Goal: Check status: Check status

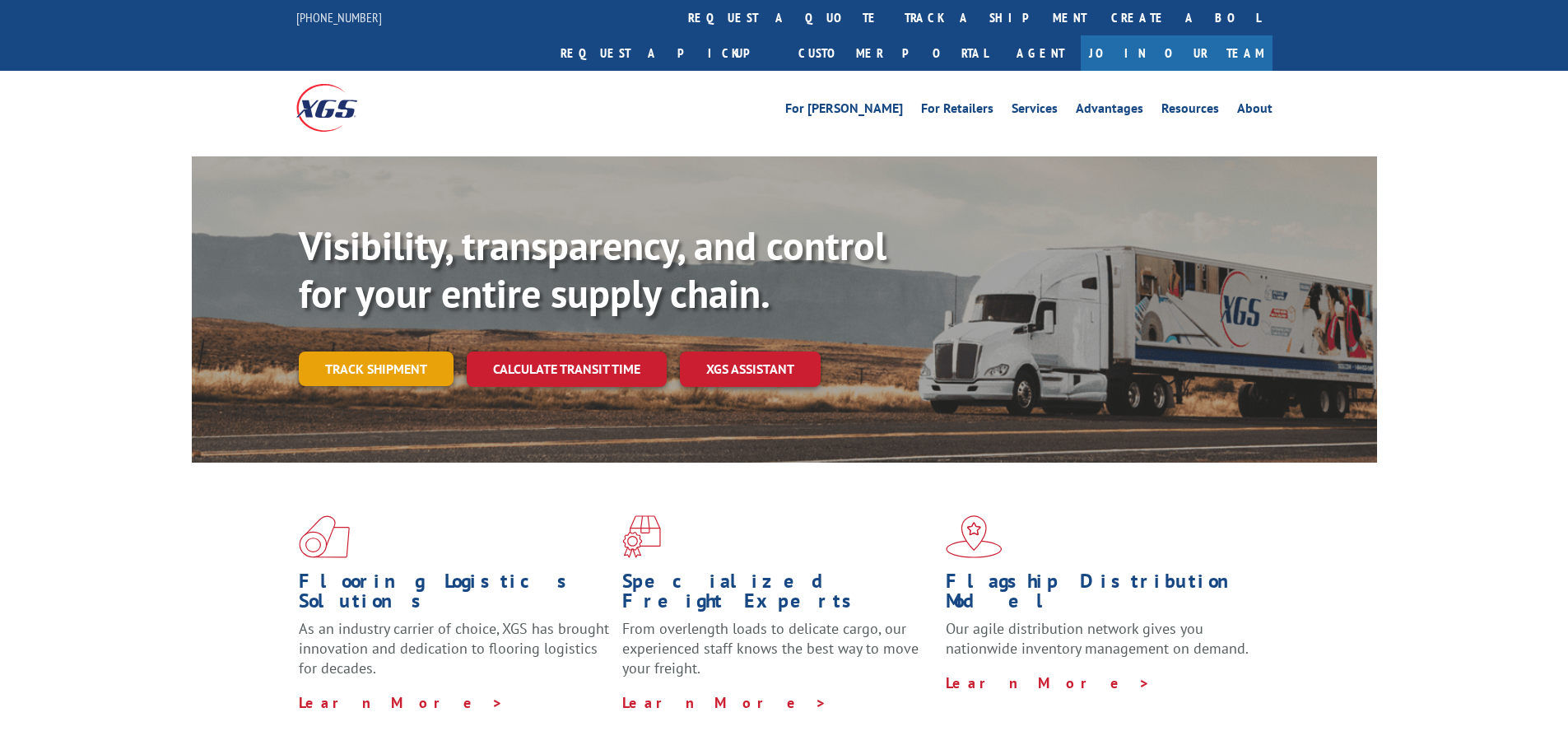
click at [388, 352] on link "Track shipment" at bounding box center [376, 369] width 155 height 34
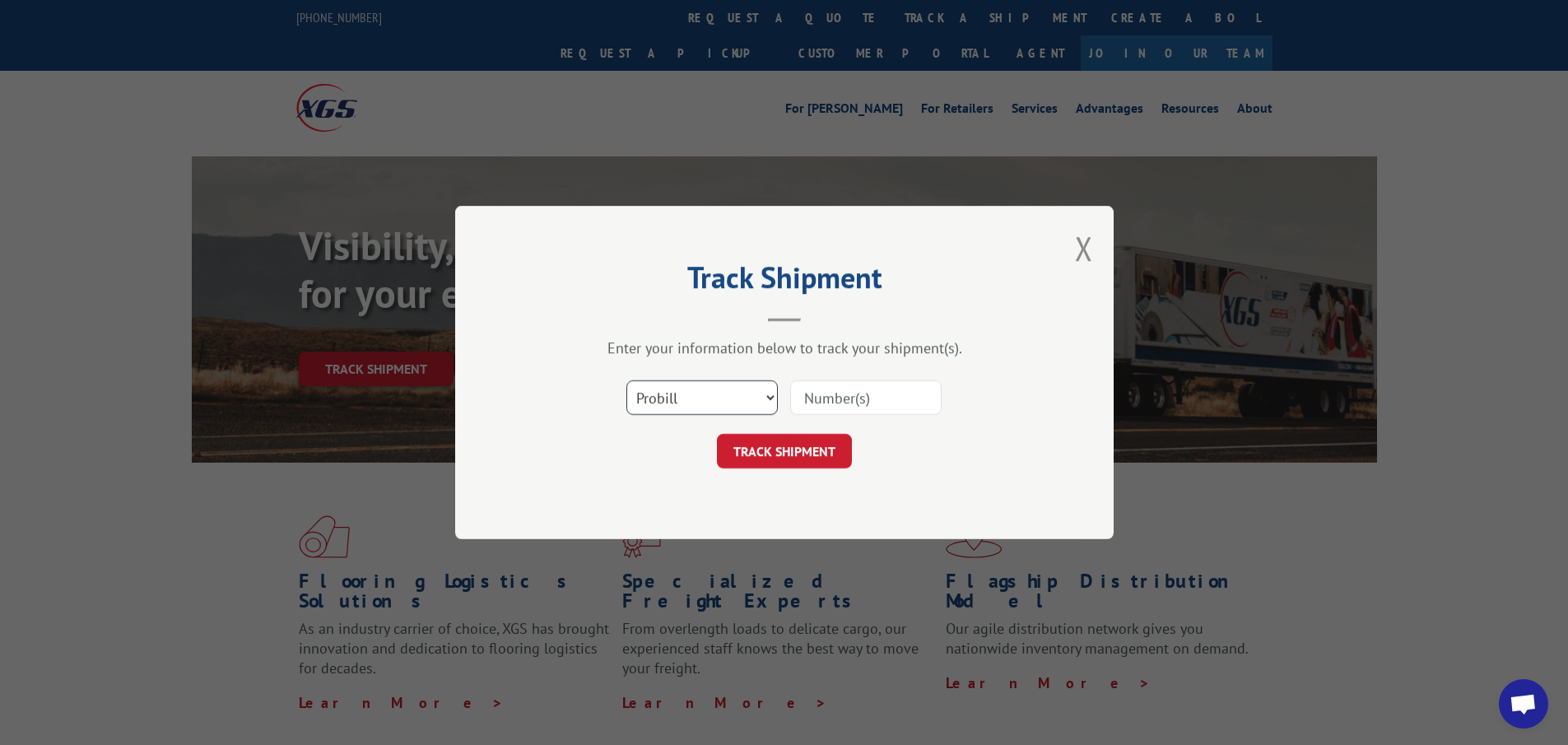
click at [689, 399] on select "Select category... Probill BOL PO" at bounding box center [702, 398] width 151 height 34
select select "po"
click at [627, 381] on select "Select category... Probill BOL PO" at bounding box center [702, 398] width 151 height 34
click at [793, 394] on input at bounding box center [865, 398] width 151 height 34
paste input "04510739"
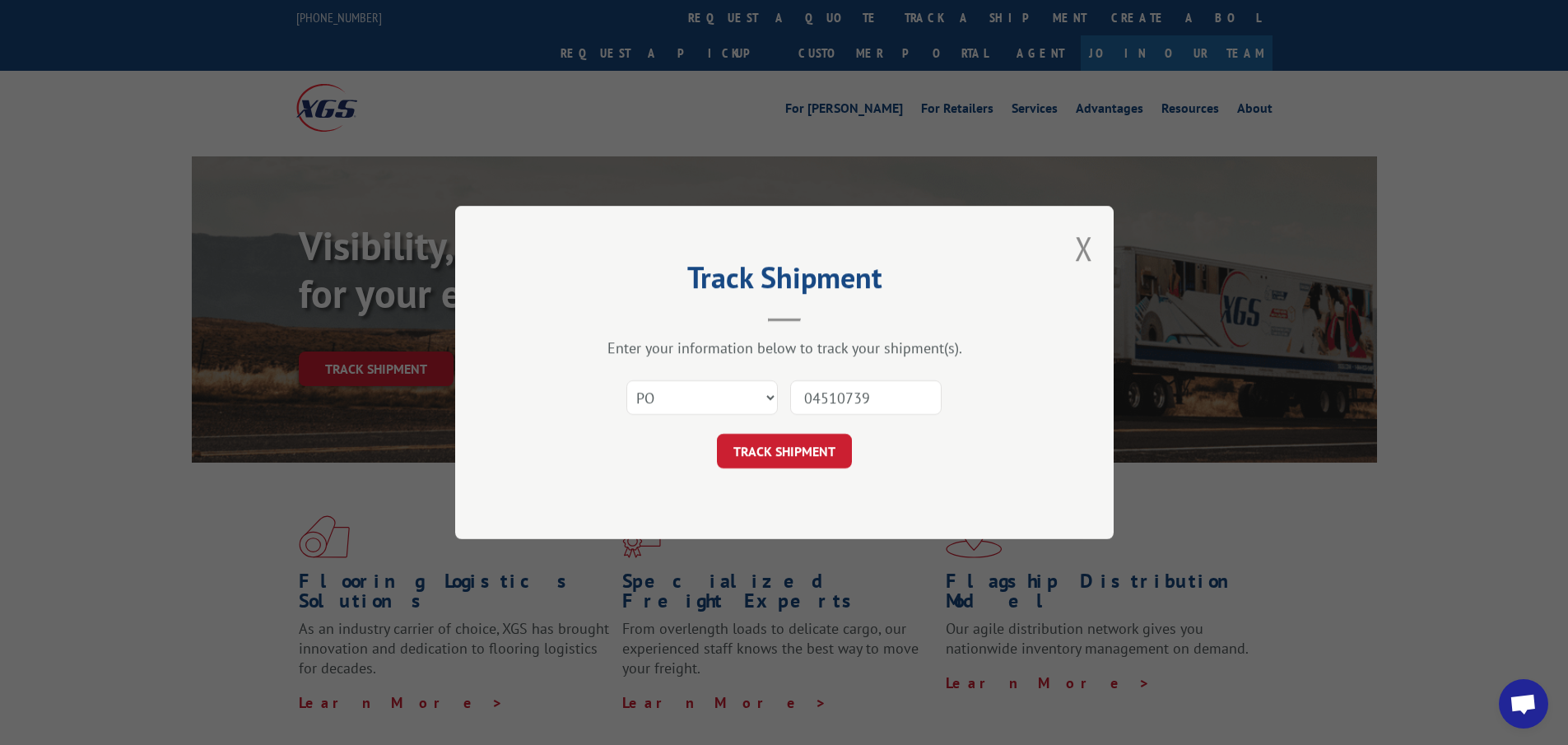
type input "04510739"
click at [783, 428] on form "Select category... Probill BOL PO 04510739 TRACK SHIPMENT" at bounding box center [784, 420] width 494 height 98
click at [776, 462] on button "TRACK SHIPMENT" at bounding box center [784, 451] width 135 height 34
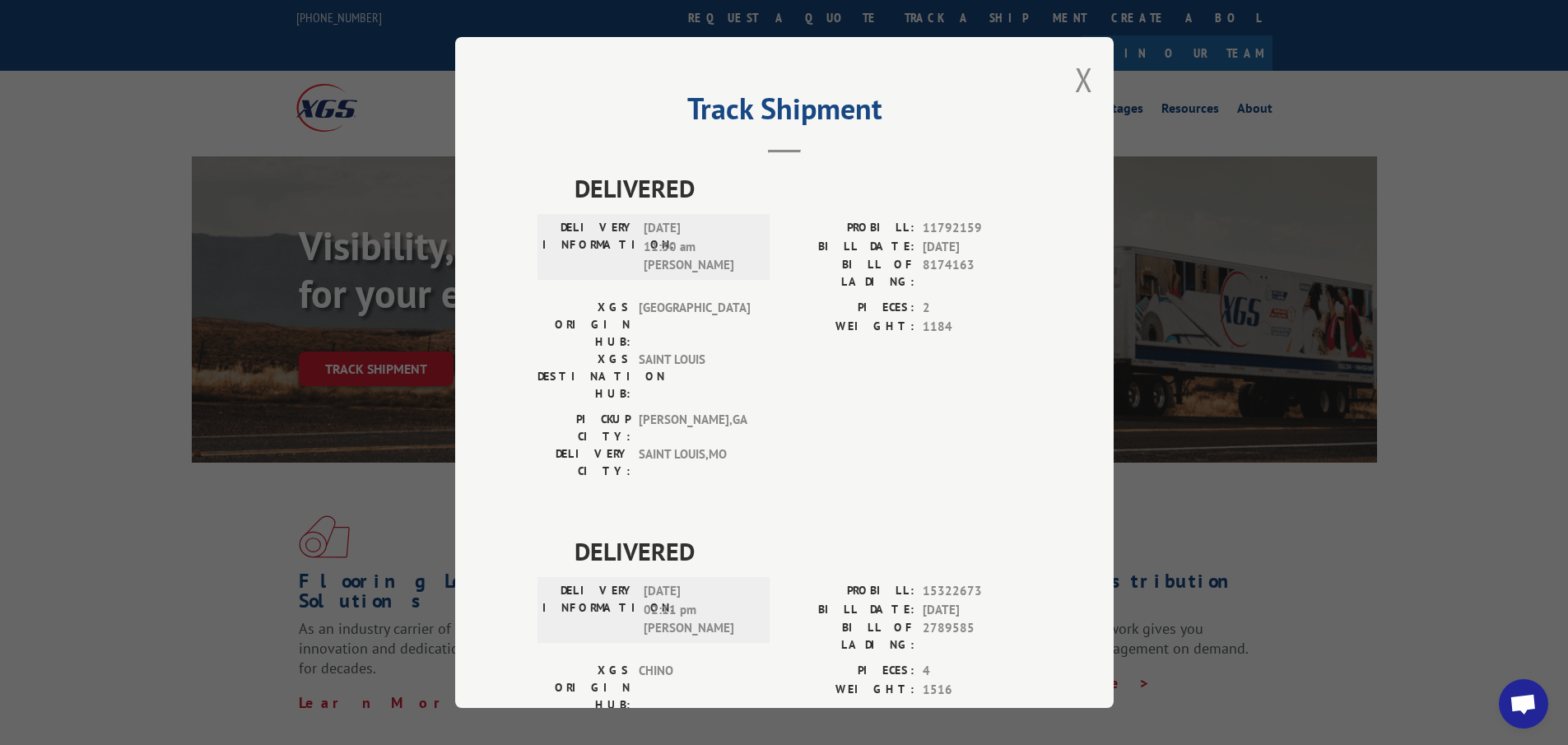
drag, startPoint x: 1079, startPoint y: 71, endPoint x: 1085, endPoint y: 123, distance: 52.3
click at [1078, 71] on button "Close modal" at bounding box center [1084, 79] width 19 height 44
